Goal: Navigation & Orientation: Find specific page/section

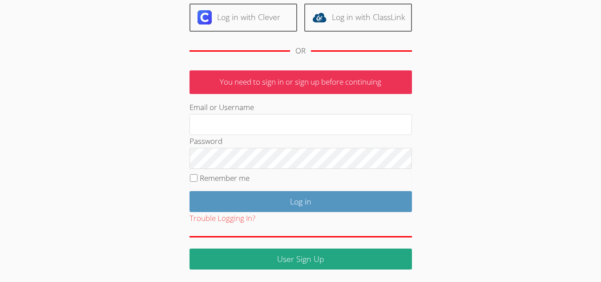
scroll to position [103, 0]
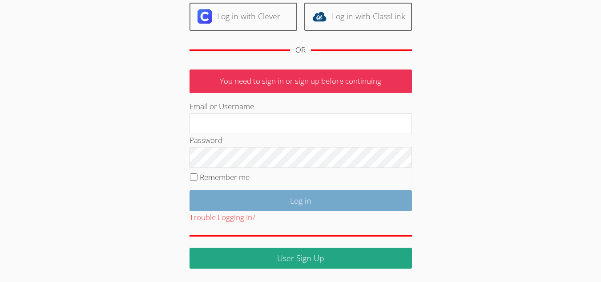
type input "wendy_cimbora@yahoo.com"
click at [279, 205] on input "Log in" at bounding box center [300, 200] width 222 height 21
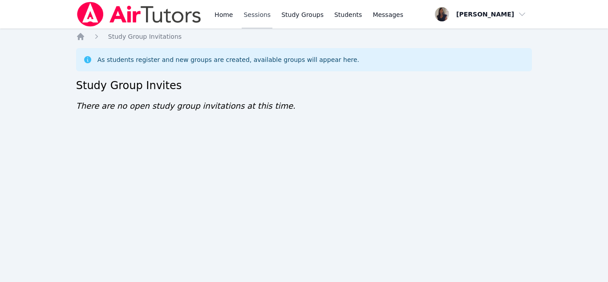
click at [250, 12] on link "Sessions" at bounding box center [257, 14] width 31 height 28
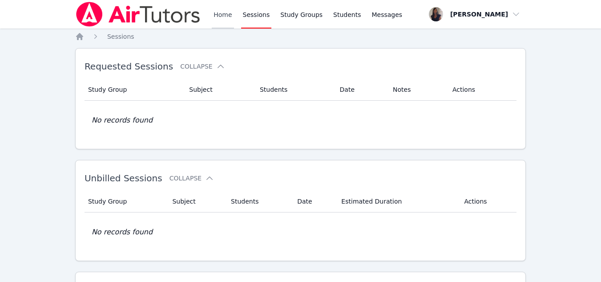
click at [219, 14] on link "Home" at bounding box center [223, 14] width 22 height 28
